Goal: Transaction & Acquisition: Obtain resource

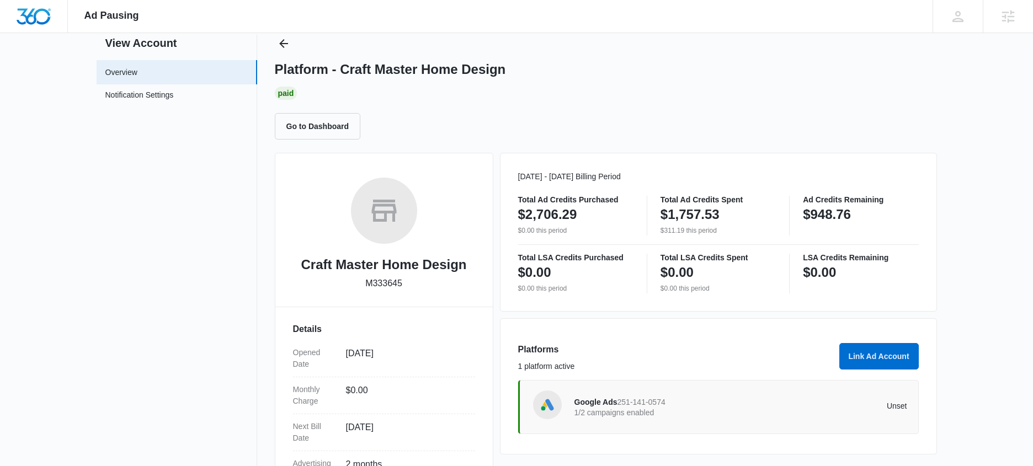
scroll to position [114, 0]
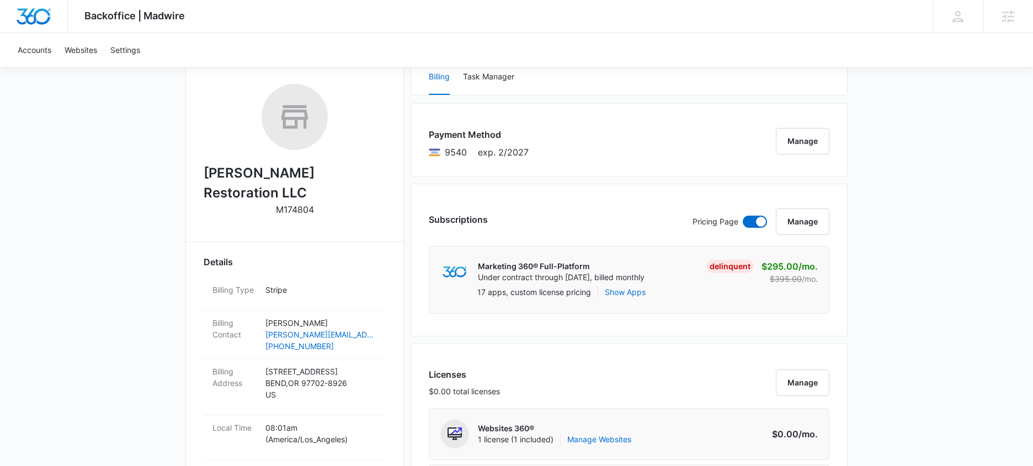
scroll to position [241, 0]
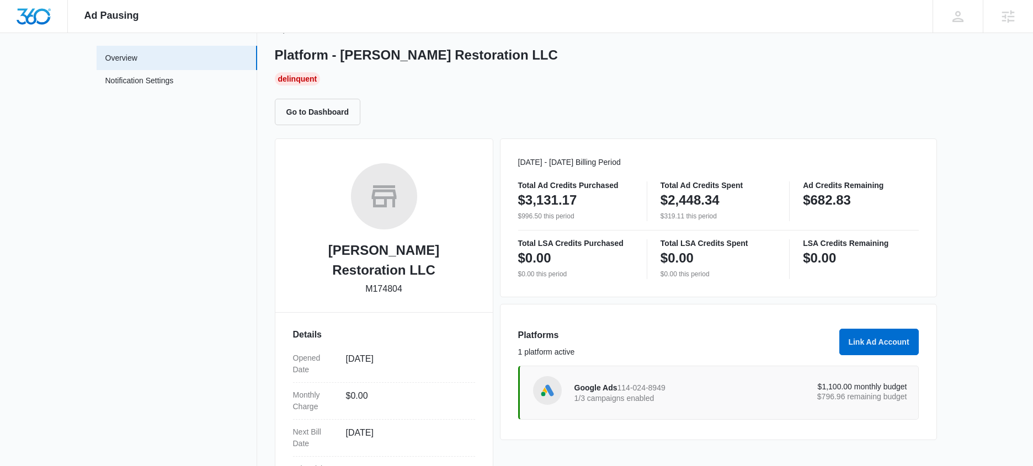
scroll to position [198, 0]
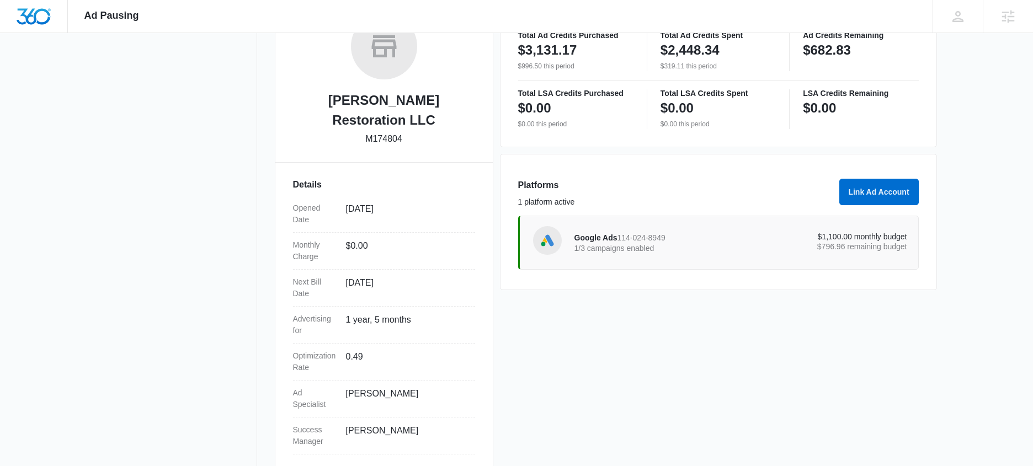
click at [623, 249] on p "1/3 campaigns enabled" at bounding box center [658, 248] width 167 height 8
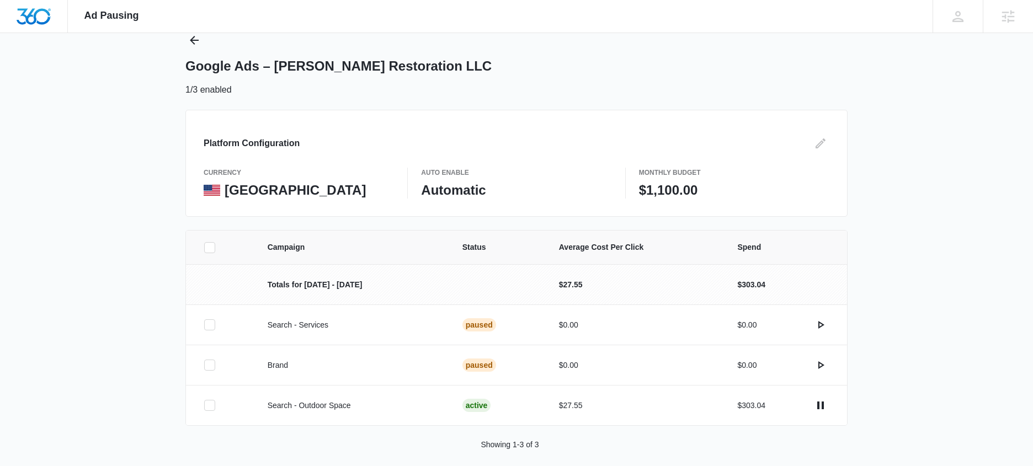
scroll to position [48, 0]
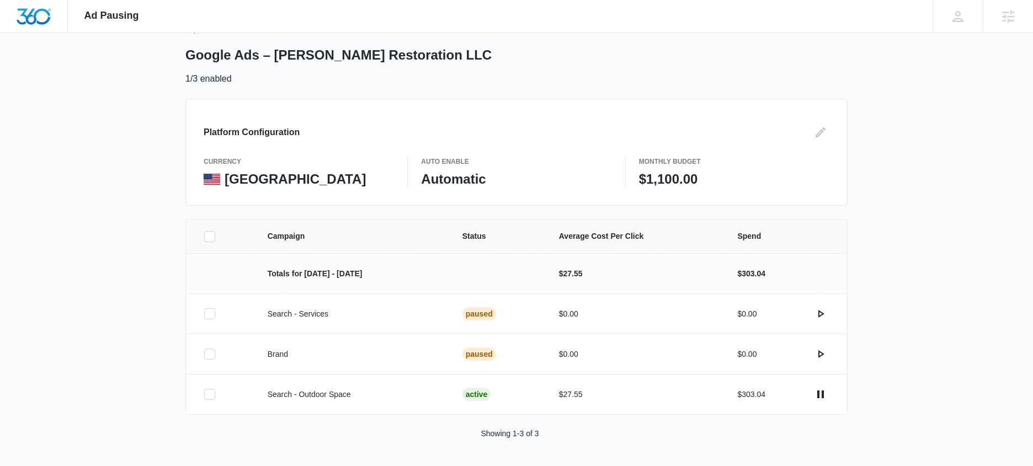
click at [831, 134] on div "Platform Configuration currency United States Auto Enable Automatic Monthly Bud…" at bounding box center [516, 152] width 662 height 107
click at [826, 130] on button "Edit" at bounding box center [821, 133] width 18 height 18
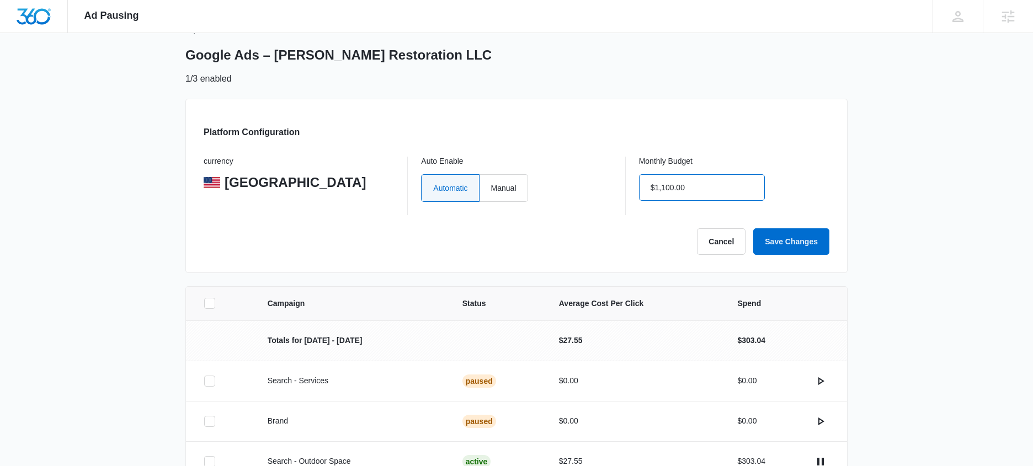
click at [722, 189] on input "$1,100.00" at bounding box center [702, 187] width 126 height 26
type input "$0.00"
click at [793, 247] on button "Save Changes" at bounding box center [791, 241] width 76 height 26
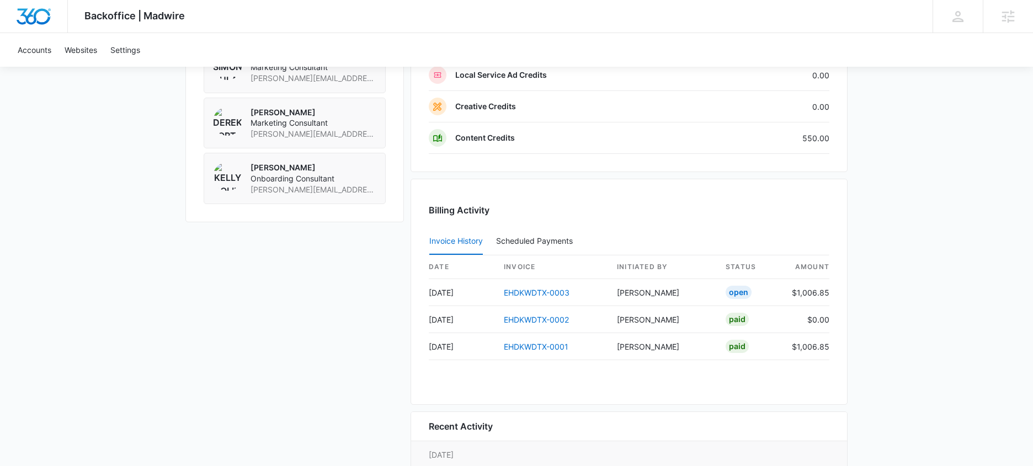
scroll to position [1049, 0]
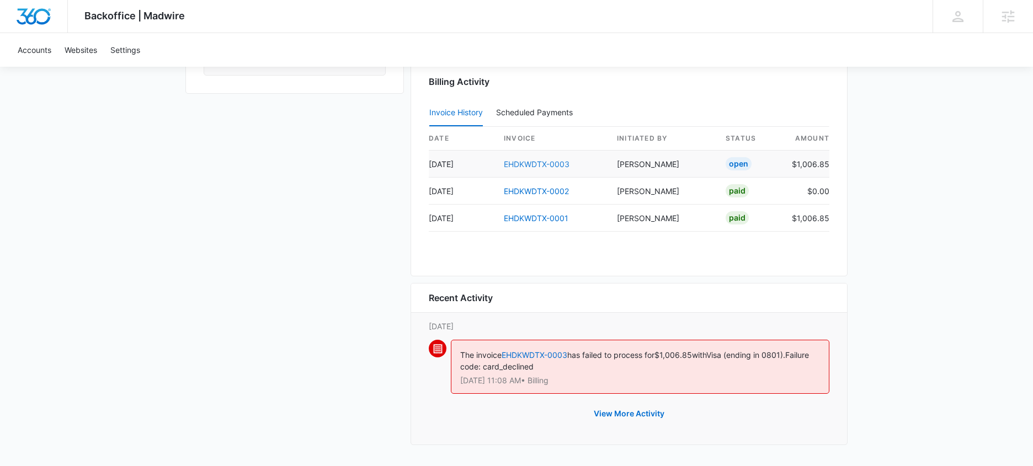
click at [528, 163] on link "EHDKWDTX-0003" at bounding box center [537, 163] width 66 height 9
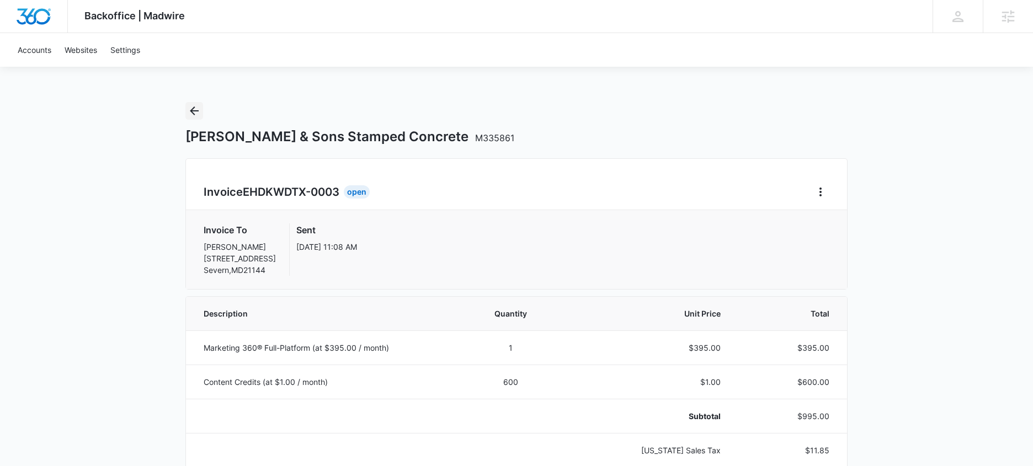
click at [188, 112] on icon "Back" at bounding box center [194, 110] width 13 height 13
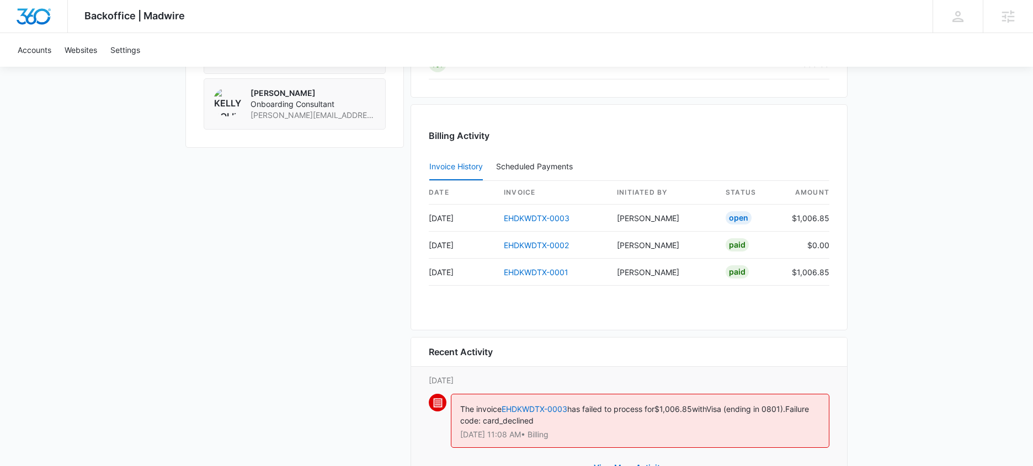
scroll to position [1049, 0]
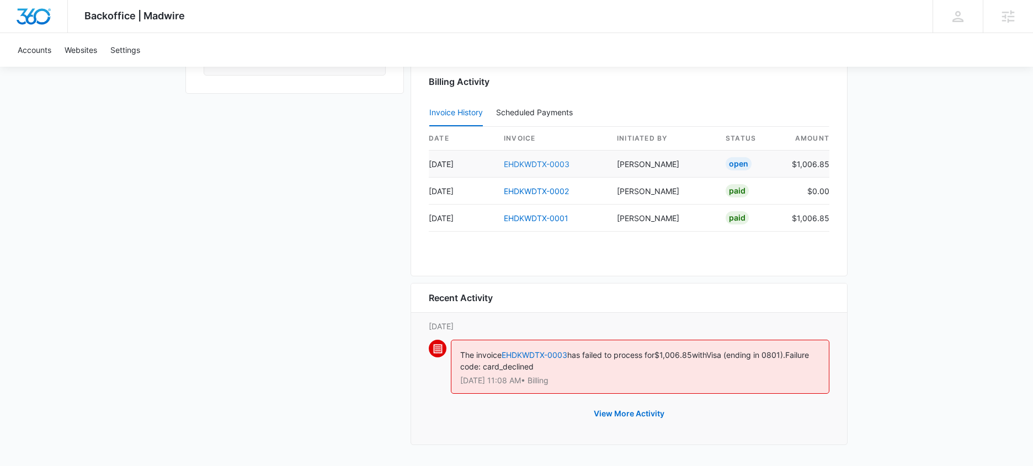
click at [530, 163] on link "EHDKWDTX-0003" at bounding box center [537, 163] width 66 height 9
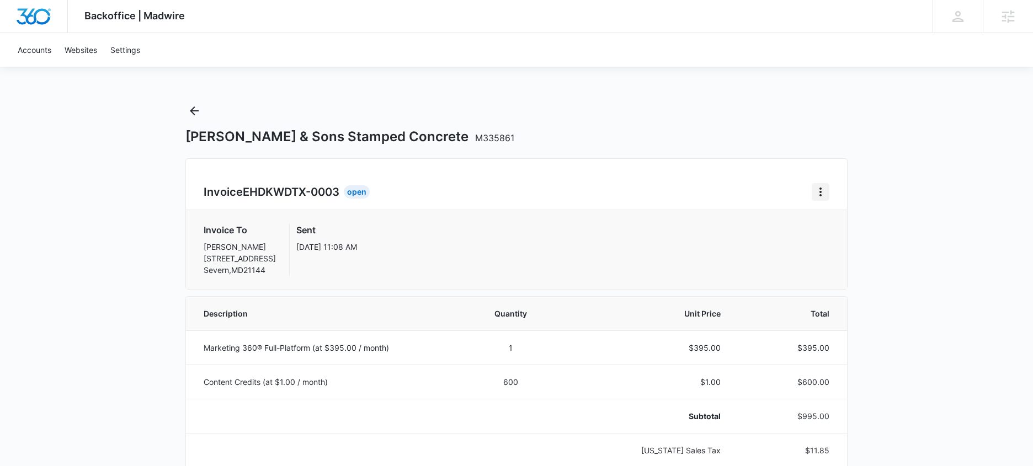
click at [818, 187] on icon "Home" at bounding box center [820, 191] width 13 height 13
click at [848, 218] on link "Download Invoice" at bounding box center [858, 222] width 64 height 9
